Goal: Information Seeking & Learning: Understand process/instructions

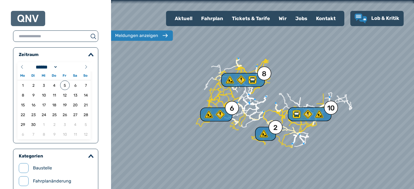
select select "*"
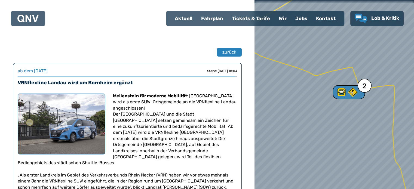
scroll to position [557, 0]
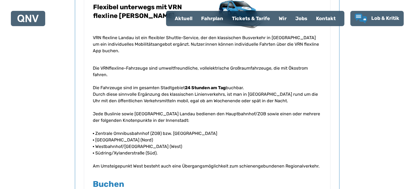
scroll to position [359, 0]
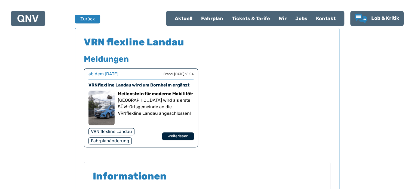
click at [173, 135] on button "weiterlesen" at bounding box center [178, 137] width 32 height 8
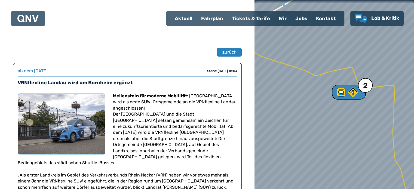
click at [367, 87] on div "2" at bounding box center [365, 85] width 5 height 7
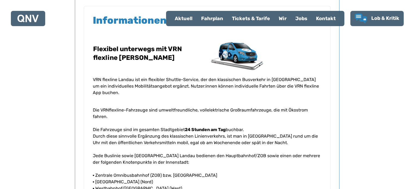
scroll to position [464, 0]
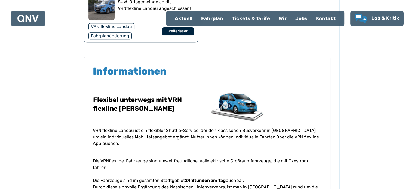
click at [177, 31] on button "weiterlesen" at bounding box center [178, 32] width 32 height 8
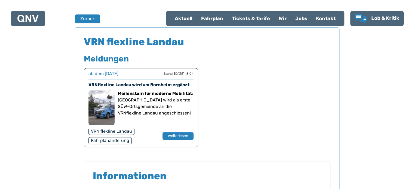
scroll to position [359, 0]
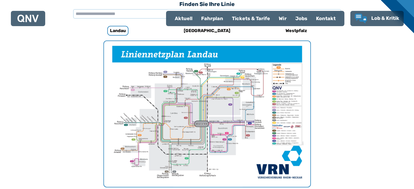
scroll to position [168, 0]
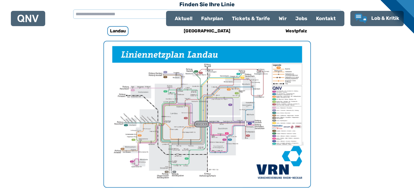
click at [136, 163] on img "1 von 1" at bounding box center [207, 114] width 207 height 146
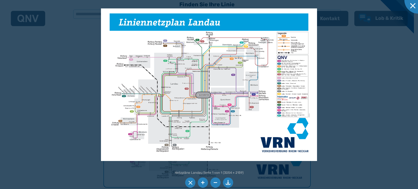
click at [136, 138] on img at bounding box center [209, 84] width 216 height 153
click at [132, 136] on img at bounding box center [209, 84] width 216 height 153
click at [190, 182] on li at bounding box center [190, 183] width 10 height 10
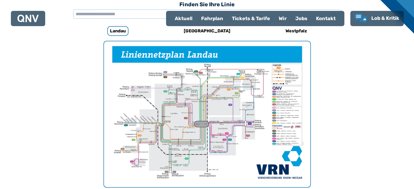
click at [136, 163] on img "1 von 1" at bounding box center [207, 114] width 207 height 146
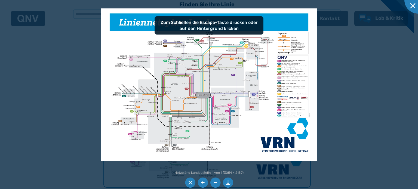
click at [203, 183] on li at bounding box center [203, 183] width 10 height 10
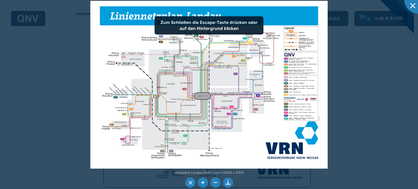
click at [203, 183] on li at bounding box center [203, 183] width 10 height 10
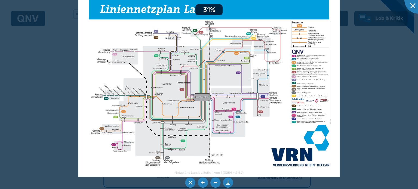
click at [203, 183] on li at bounding box center [203, 183] width 10 height 10
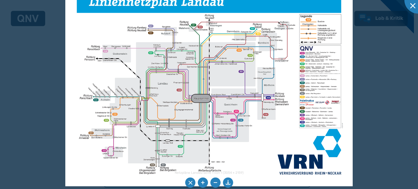
click at [203, 183] on li at bounding box center [203, 183] width 10 height 10
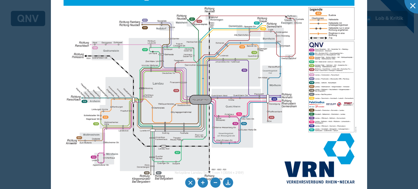
click at [313, 124] on img at bounding box center [209, 85] width 316 height 224
click at [312, 125] on img at bounding box center [209, 85] width 316 height 224
click at [100, 163] on img at bounding box center [209, 85] width 316 height 224
click at [202, 183] on li at bounding box center [203, 183] width 10 height 10
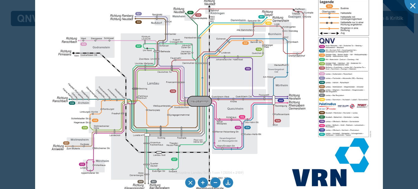
click at [393, 97] on div at bounding box center [209, 94] width 418 height 189
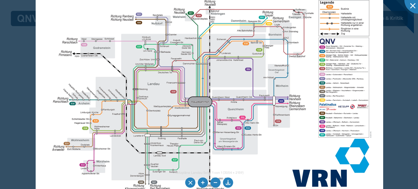
click at [380, 186] on img at bounding box center [210, 85] width 348 height 246
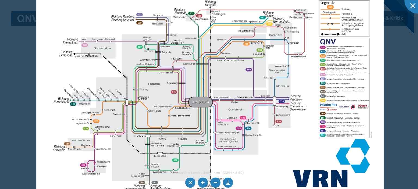
click at [266, 168] on img at bounding box center [210, 86] width 348 height 246
click at [414, 187] on div at bounding box center [209, 94] width 418 height 189
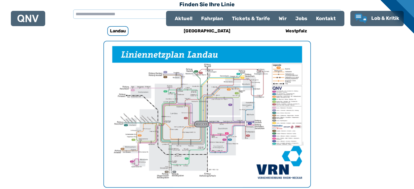
click at [209, 19] on div "Fahrplan" at bounding box center [212, 18] width 31 height 14
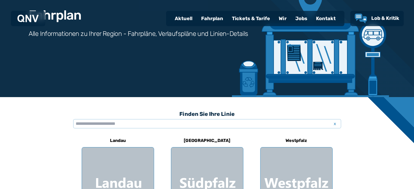
scroll to position [95, 0]
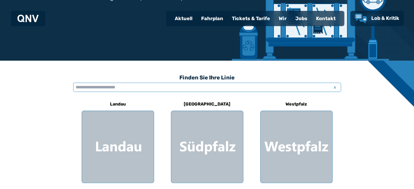
click at [129, 87] on input "text" at bounding box center [207, 87] width 268 height 9
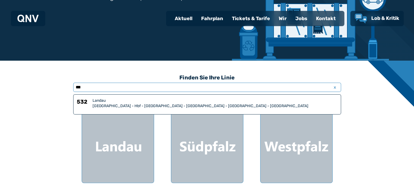
type input "***"
click at [258, 105] on div "[GEOGRAPHIC_DATA] - Hbf - [GEOGRAPHIC_DATA] - [GEOGRAPHIC_DATA] - [GEOGRAPHIC_D…" at bounding box center [215, 106] width 245 height 5
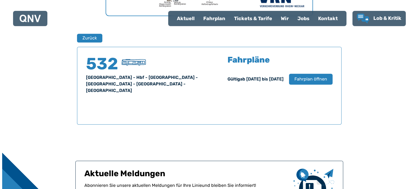
scroll to position [359, 0]
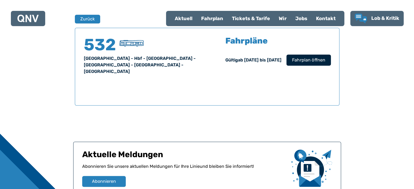
click at [305, 59] on span "Fahrplan öffnen" at bounding box center [308, 60] width 33 height 7
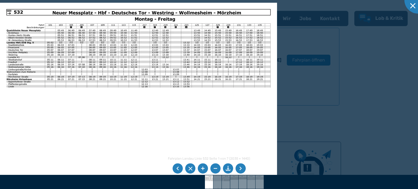
click at [201, 168] on li at bounding box center [203, 169] width 10 height 10
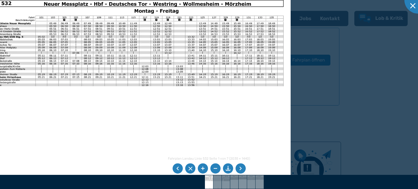
scroll to position [359, 0]
click at [271, 77] on img at bounding box center [138, 101] width 305 height 216
click at [162, 120] on img at bounding box center [138, 101] width 305 height 216
click at [176, 169] on li at bounding box center [178, 169] width 10 height 10
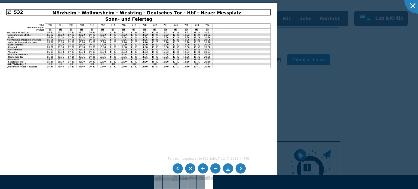
click at [366, 95] on div at bounding box center [209, 94] width 418 height 189
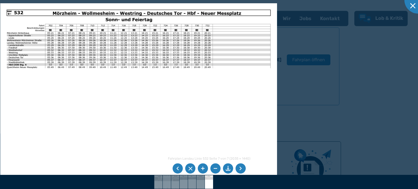
click at [177, 169] on li at bounding box center [178, 169] width 10 height 10
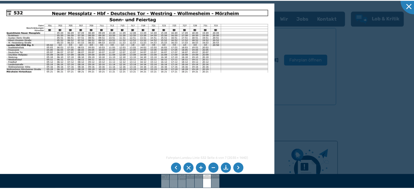
scroll to position [95, 0]
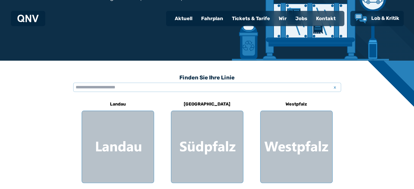
scroll to position [168, 0]
